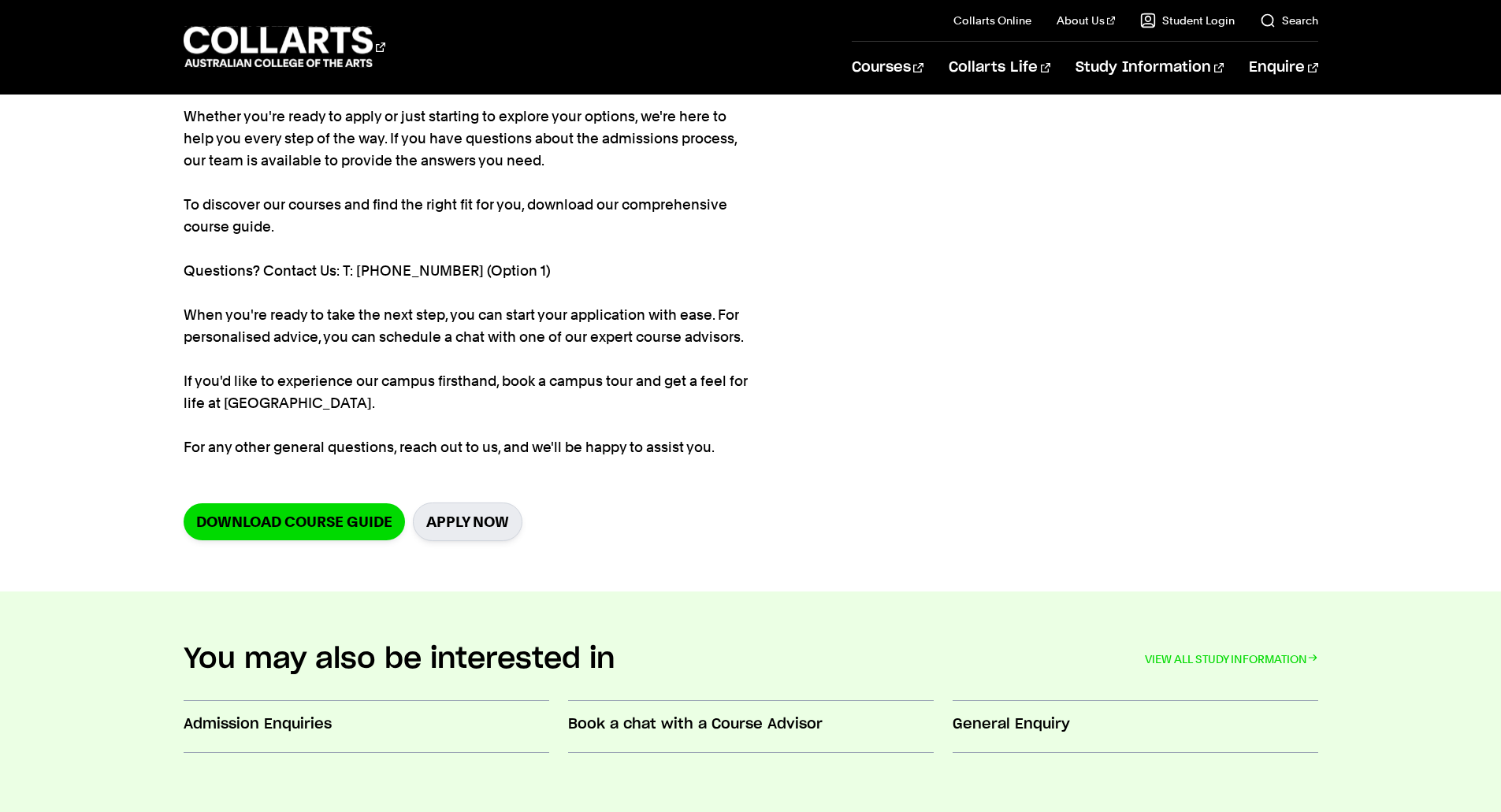
click at [877, 396] on section "Home Enquire Enquire Whether you're ready to apply or just starting to explore …" at bounding box center [750, 276] width 1134 height 629
